Goal: Navigation & Orientation: Go to known website

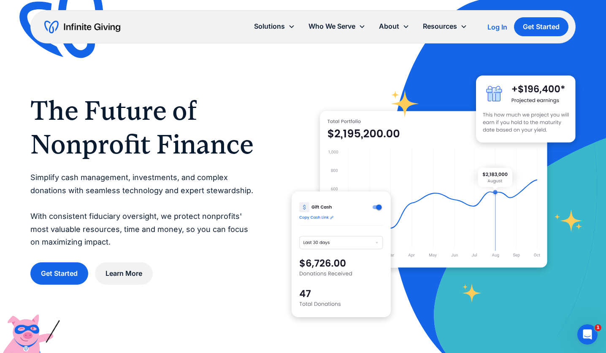
click at [498, 29] on div "Log In" at bounding box center [497, 27] width 20 height 7
click at [490, 25] on div "Log In" at bounding box center [497, 27] width 20 height 7
